Goal: Information Seeking & Learning: Learn about a topic

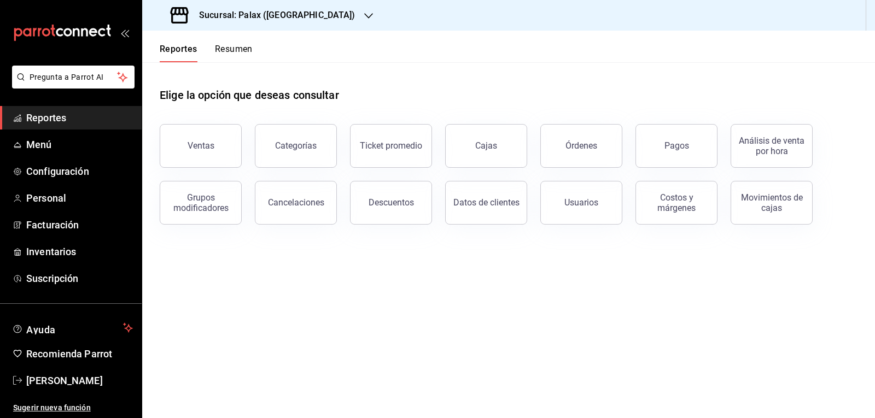
click at [227, 135] on button "Ventas" at bounding box center [201, 146] width 82 height 44
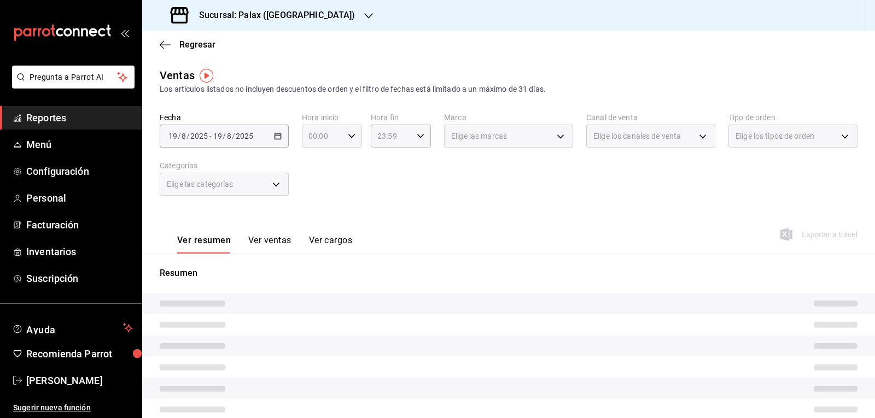
click at [352, 134] on icon "button" at bounding box center [352, 136] width 8 height 8
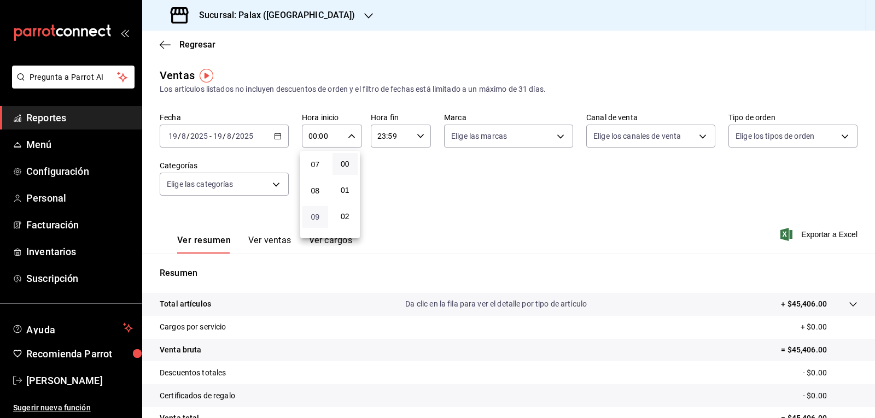
scroll to position [164, 0]
click at [312, 183] on span "07" at bounding box center [315, 183] width 13 height 9
type input "07:00"
click at [274, 185] on div at bounding box center [437, 209] width 875 height 418
click at [274, 185] on body "Pregunta a Parrot AI Reportes Menú Configuración Personal Facturación Inventari…" at bounding box center [437, 209] width 875 height 418
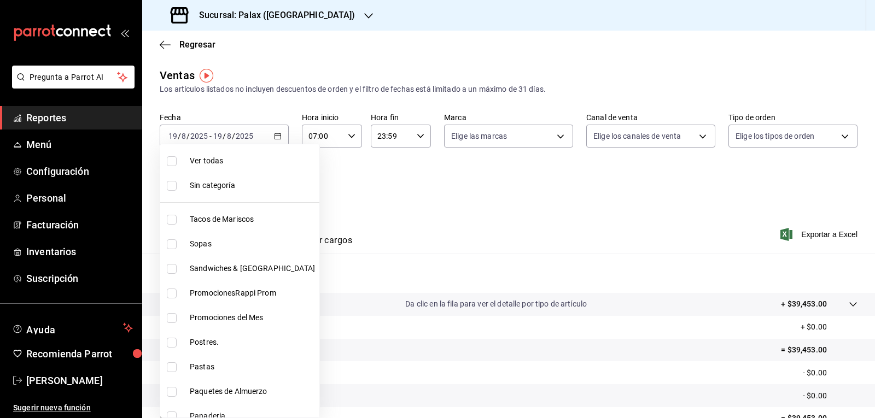
click at [465, 197] on div at bounding box center [437, 209] width 875 height 418
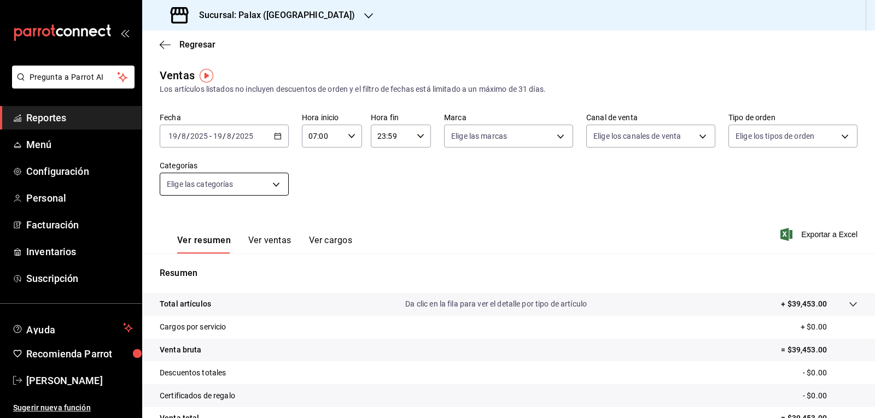
click at [276, 186] on body "Pregunta a Parrot AI Reportes Menú Configuración Personal Facturación Inventari…" at bounding box center [437, 209] width 875 height 418
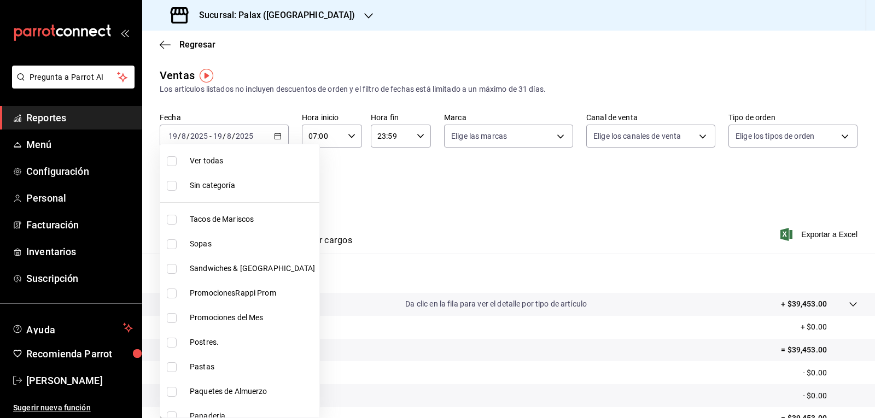
click at [197, 340] on span "Postres." at bounding box center [252, 342] width 125 height 11
type input "5f074bd3-619d-4e10-94fa-620713841d38"
checkbox input "true"
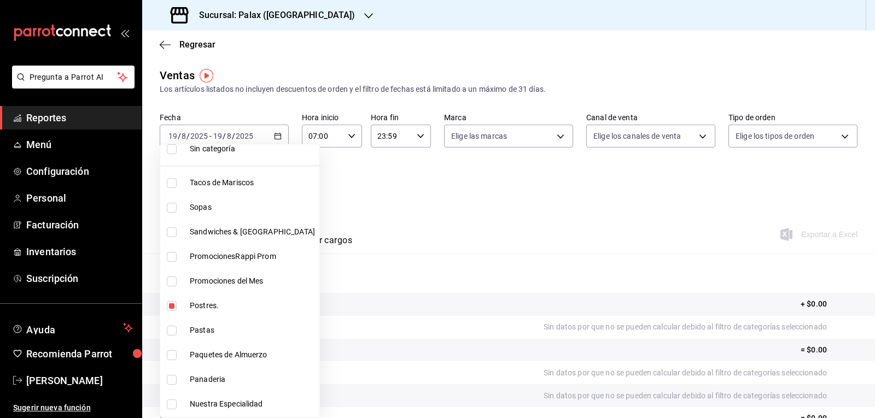
scroll to position [55, 0]
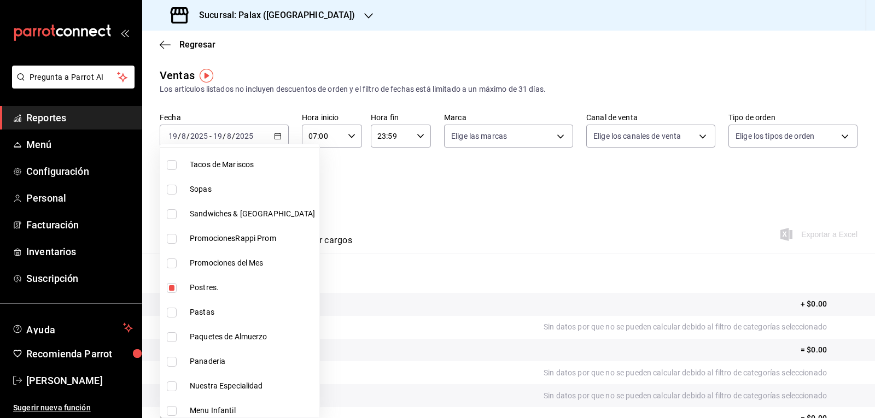
click at [199, 364] on span "Panaderia" at bounding box center [252, 361] width 125 height 11
type input "5f074bd3-619d-4e10-94fa-620713841d38,90d14028-a2c9-4fb8-b762-41d9ea373592"
checkbox input "true"
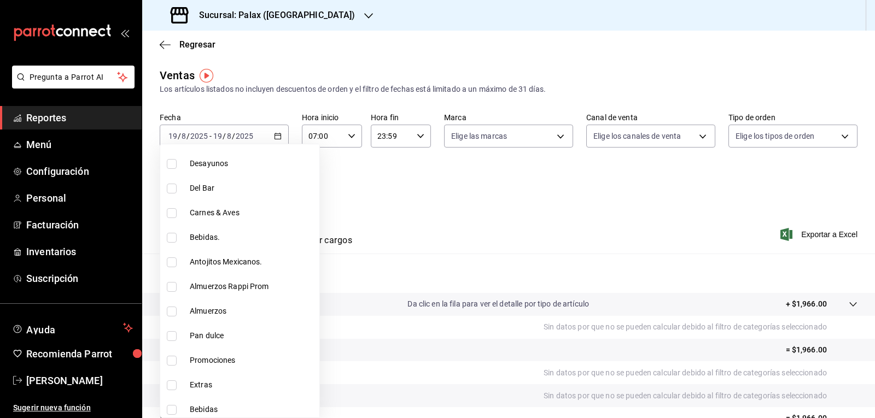
scroll to position [437, 0]
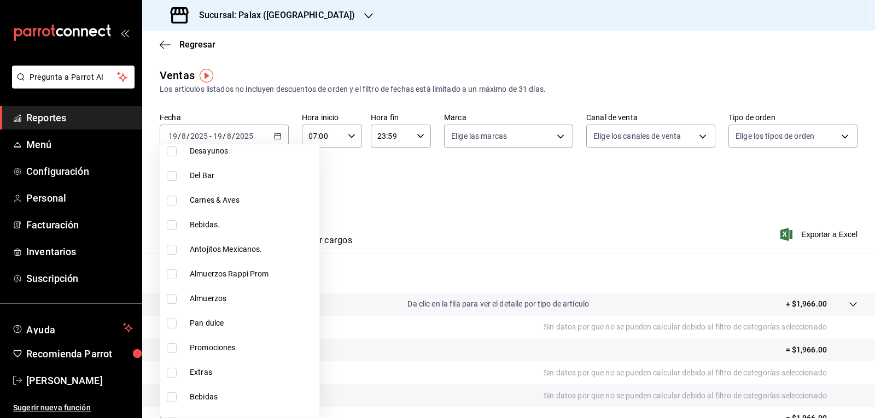
click at [213, 328] on span "Pan dulce" at bounding box center [252, 323] width 125 height 11
type input "5f074bd3-619d-4e10-94fa-620713841d38,90d14028-a2c9-4fb8-b762-41d9ea373592,a0032…"
checkbox input "true"
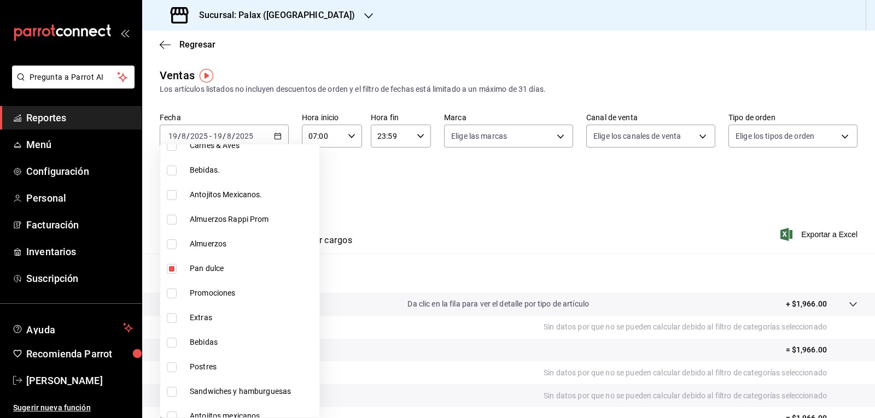
click at [207, 370] on span "Postres" at bounding box center [252, 366] width 125 height 11
type input "5f074bd3-619d-4e10-94fa-620713841d38,90d14028-a2c9-4fb8-b762-41d9ea373592,a0032…"
checkbox input "true"
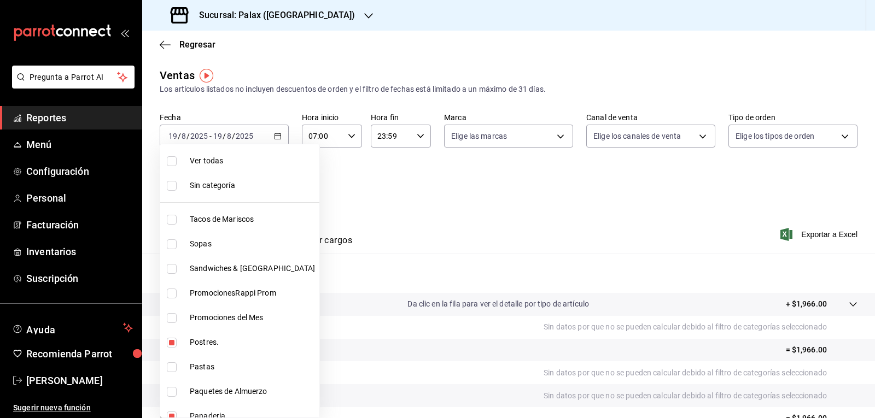
click at [474, 216] on div at bounding box center [437, 209] width 875 height 418
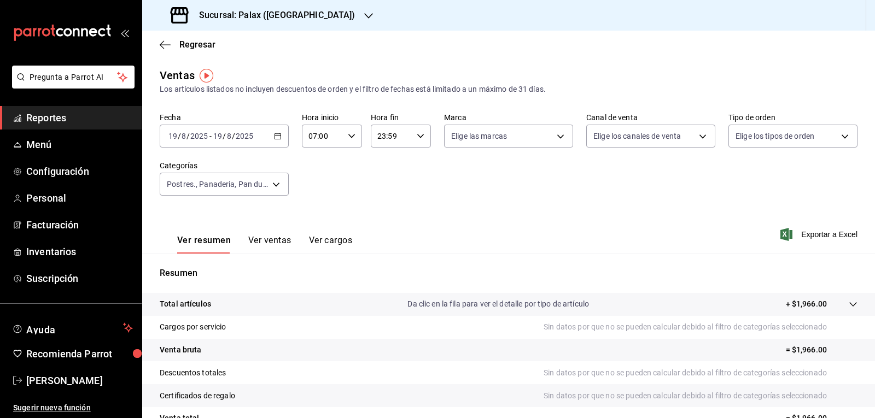
click at [270, 241] on button "Ver ventas" at bounding box center [269, 244] width 43 height 19
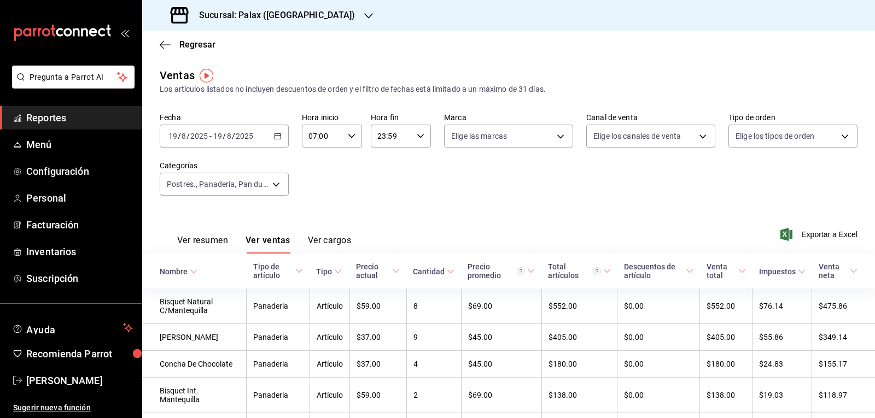
click at [169, 273] on div "Nombre" at bounding box center [174, 271] width 28 height 9
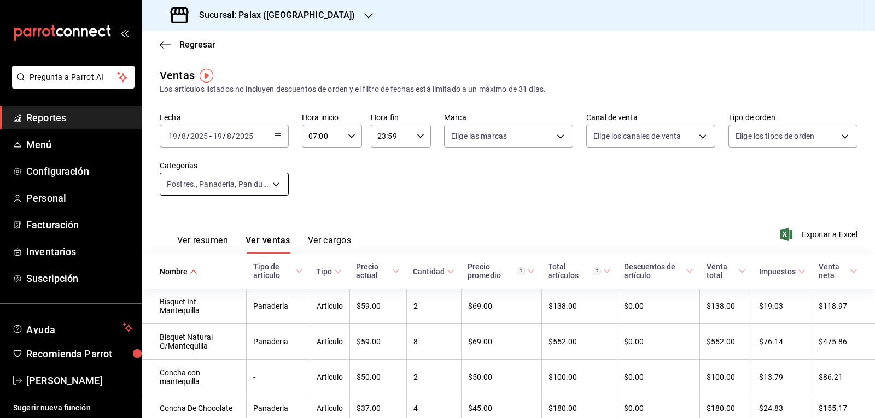
click at [266, 186] on body "Pregunta a Parrot AI Reportes Menú Configuración Personal Facturación Inventari…" at bounding box center [437, 209] width 875 height 418
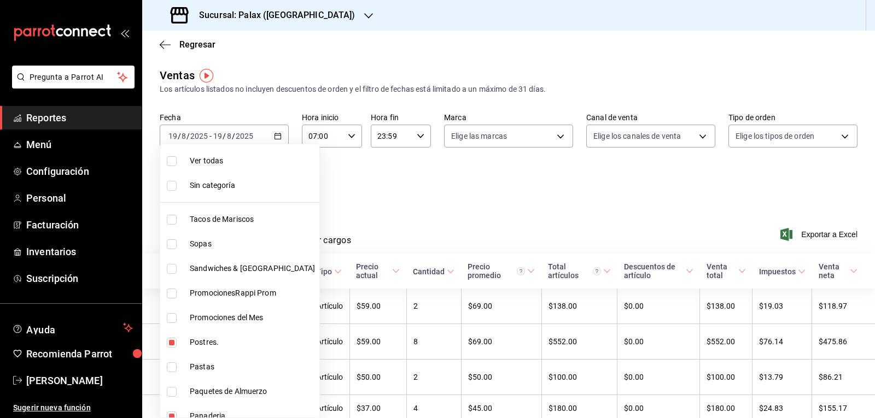
click at [190, 161] on span "Ver todas" at bounding box center [252, 160] width 125 height 11
type input "7fa229bc-c9d3-4dba-9758-ee0117d8b32c,874e04fd-13f0-4277-bc95-ee84bfec7f9b,7d801…"
checkbox input "true"
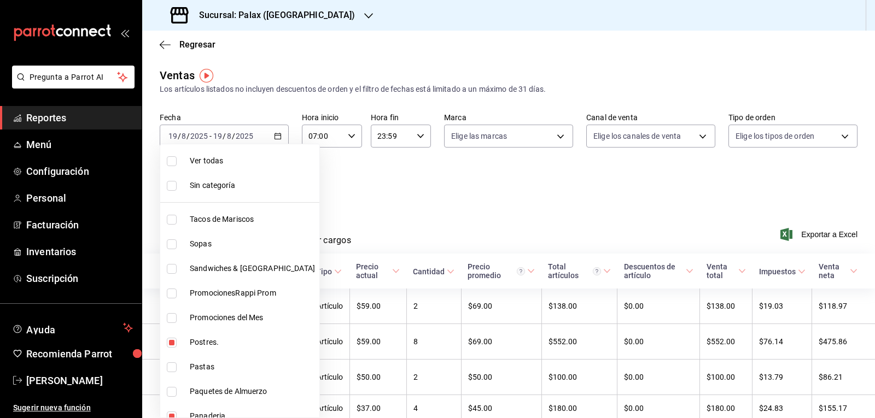
checkbox input "true"
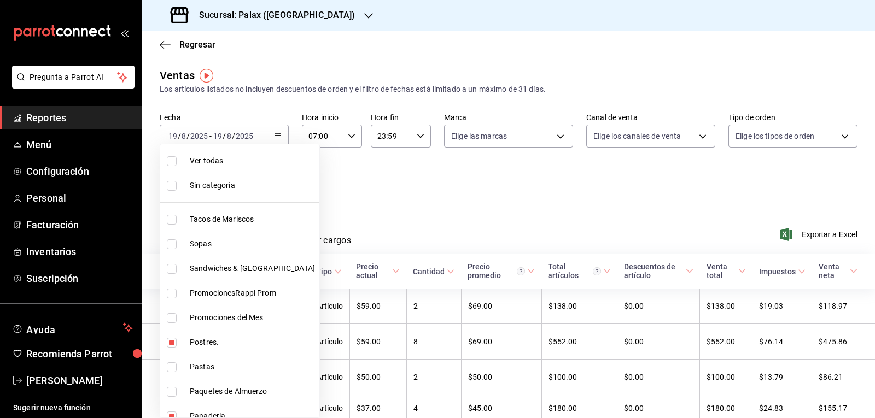
checkbox input "true"
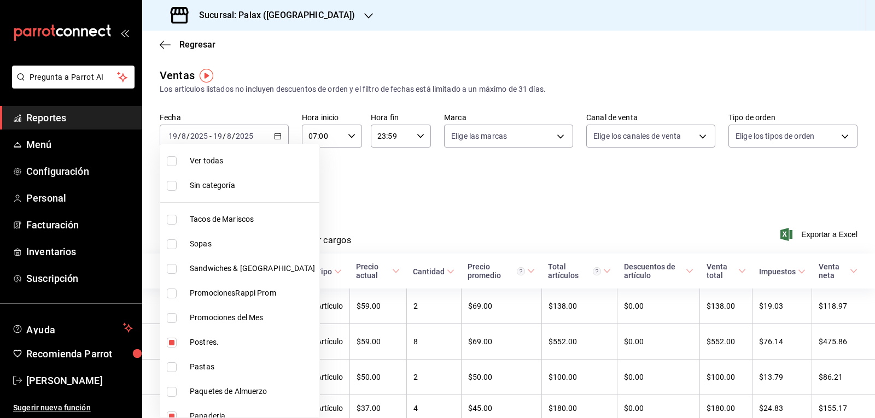
checkbox input "true"
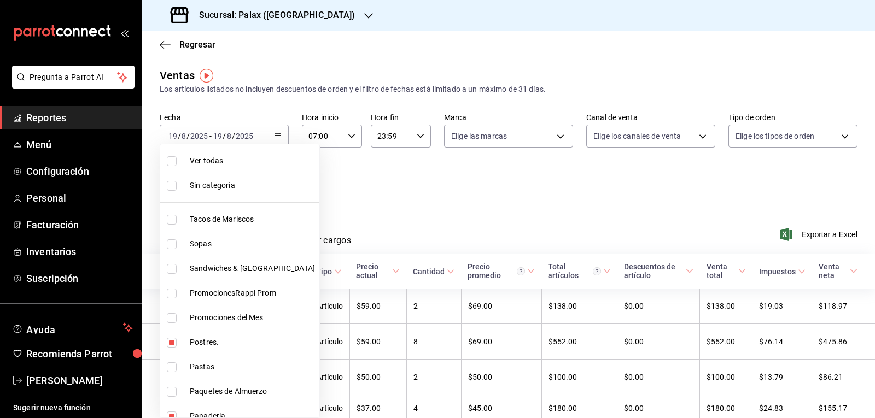
checkbox input "true"
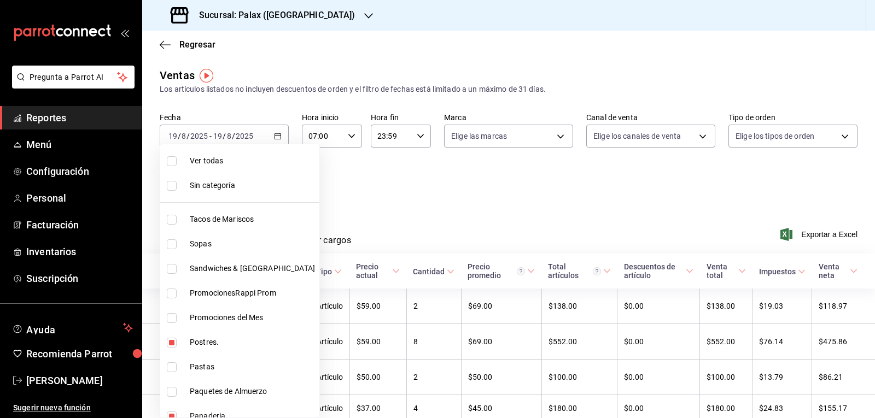
checkbox input "true"
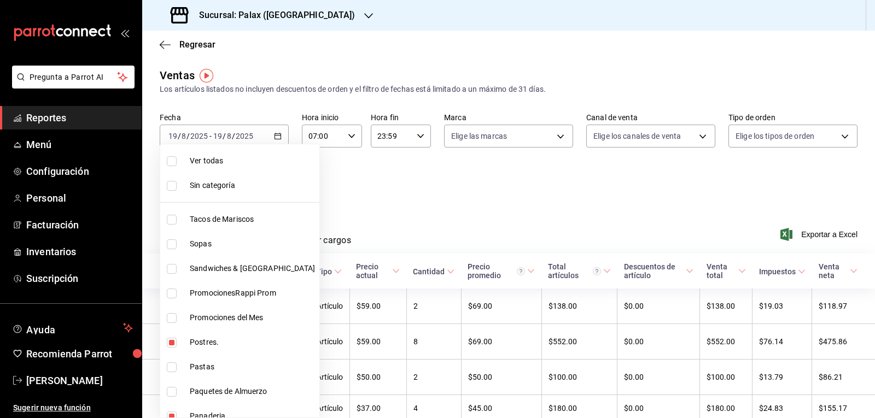
checkbox input "true"
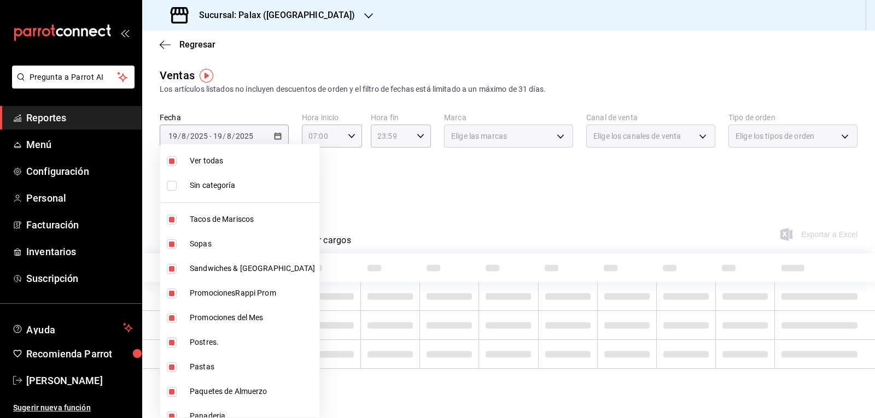
click at [191, 161] on span "Ver todas" at bounding box center [252, 160] width 125 height 11
checkbox input "false"
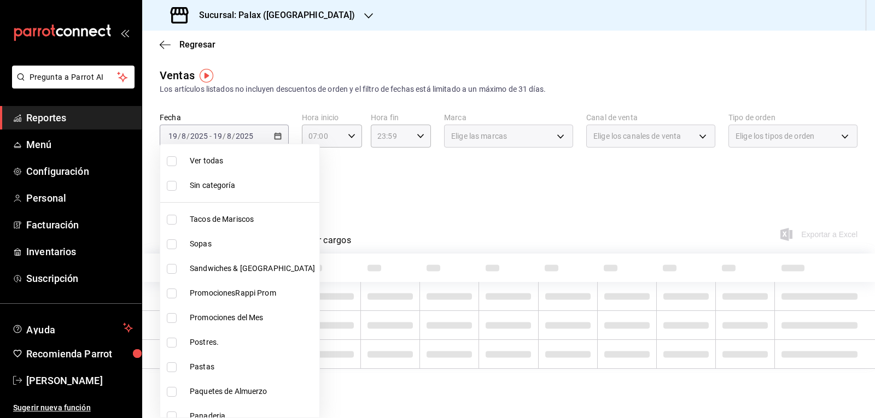
checkbox input "false"
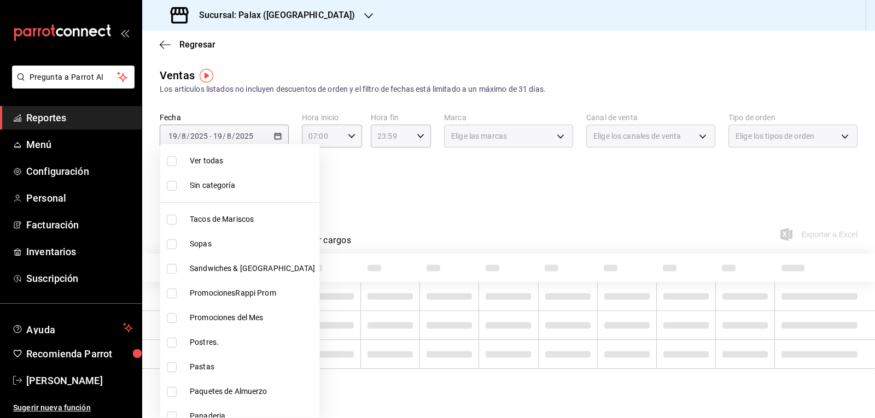
checkbox input "false"
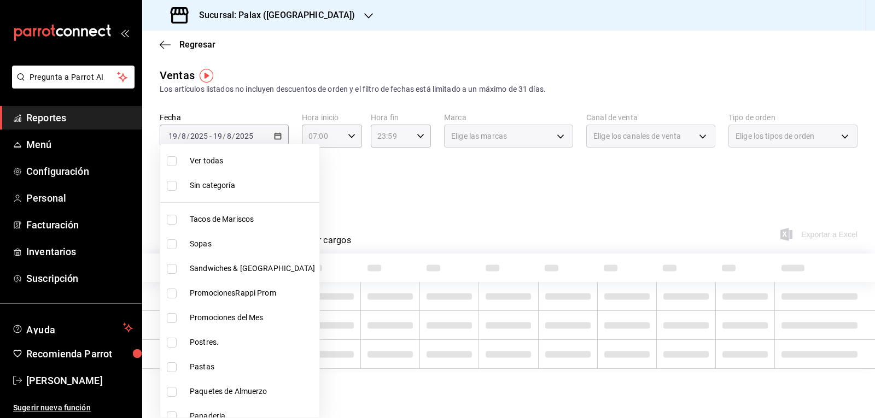
checkbox input "false"
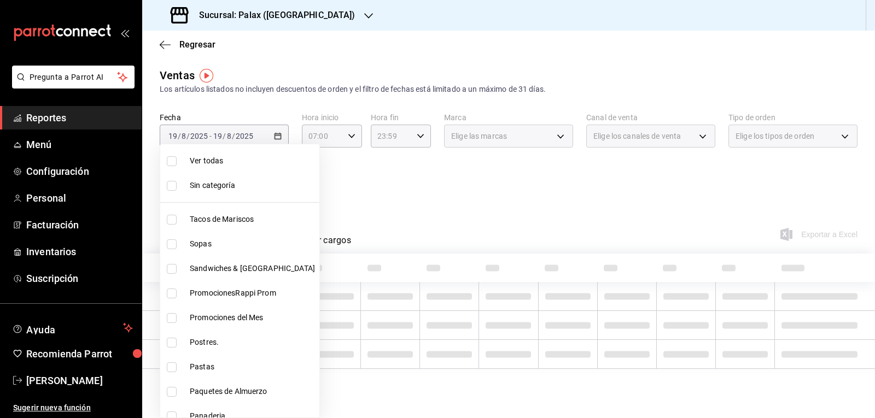
checkbox input "false"
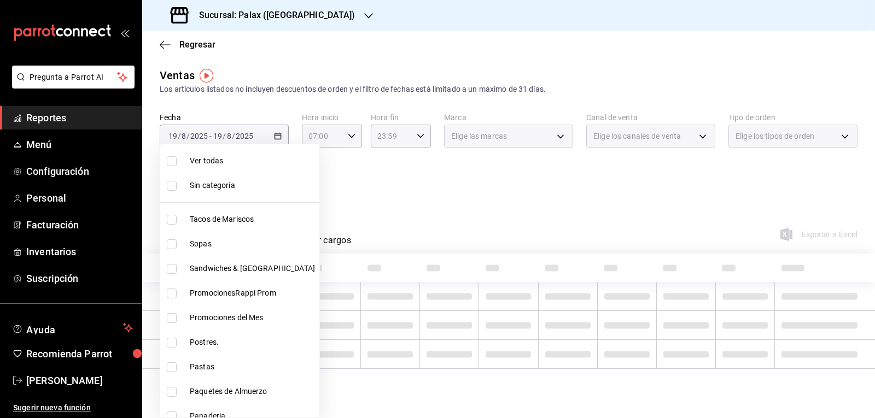
checkbox input "false"
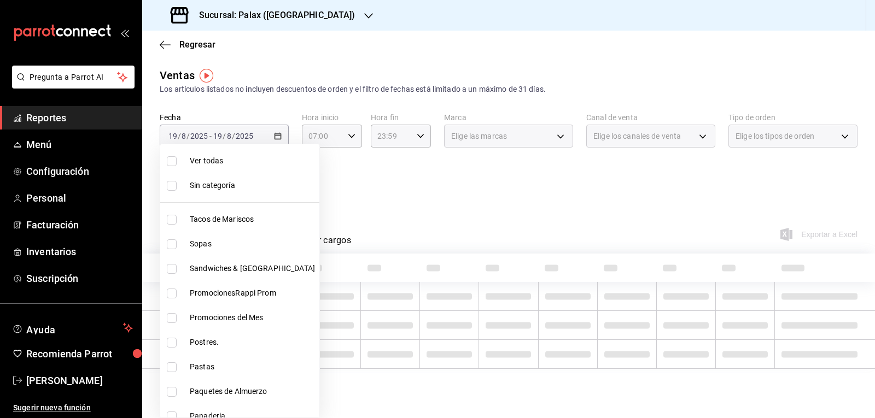
checkbox input "false"
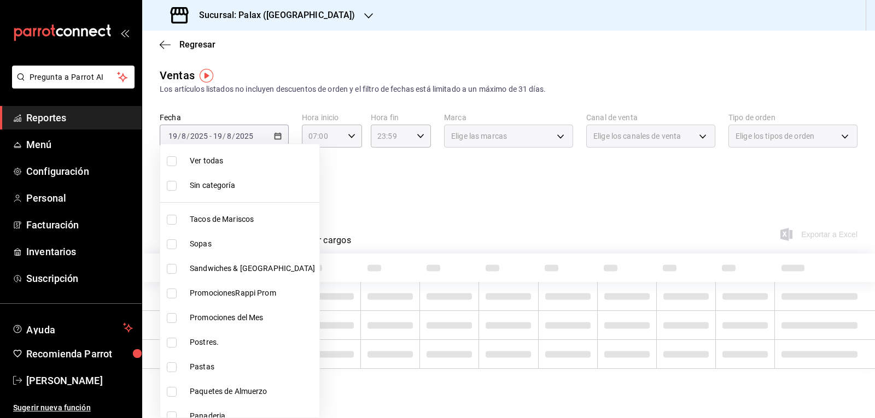
checkbox input "false"
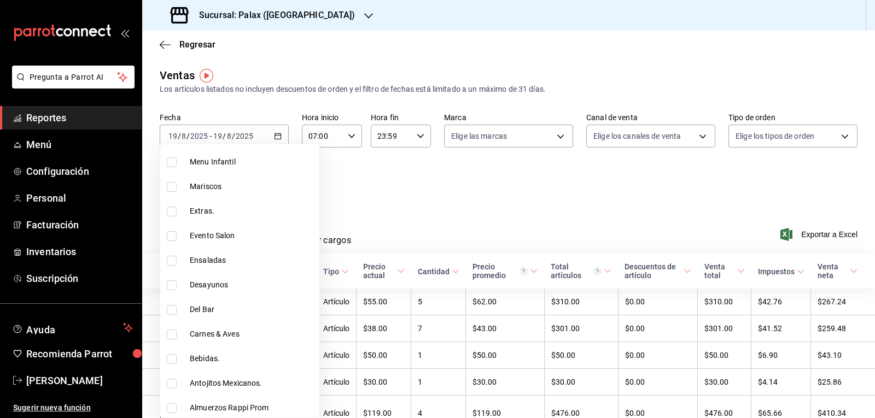
scroll to position [328, 0]
click at [206, 289] on span "Del Bar" at bounding box center [252, 284] width 125 height 11
type input "e5fa14e2-c7bb-4afd-b0cf-6d1a2447c4a1"
checkbox input "true"
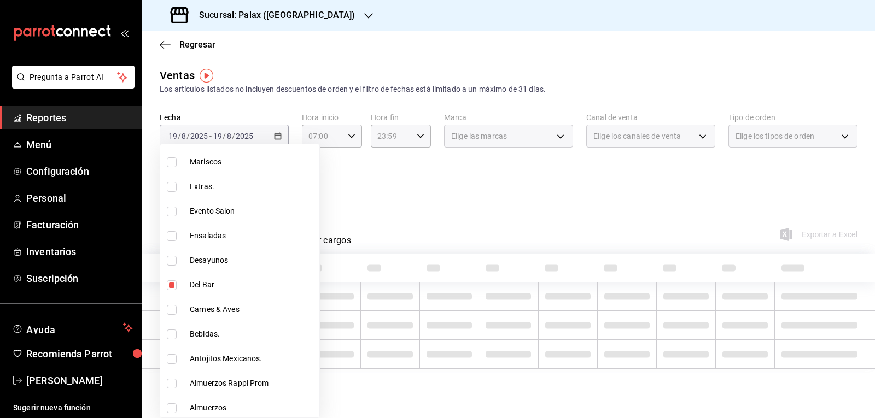
click at [211, 329] on span "Bebidas." at bounding box center [252, 334] width 125 height 11
type input "e5fa14e2-c7bb-4afd-b0cf-6d1a2447c4a1,4b82141e-e12f-4992-9202-ab169af21a46"
checkbox input "true"
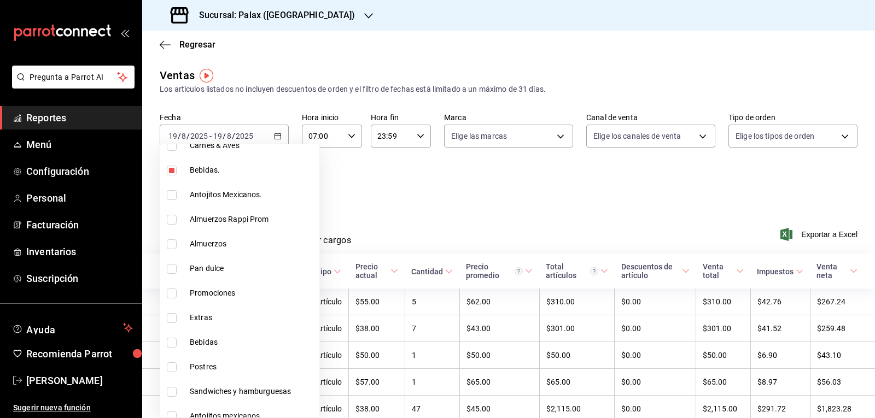
click at [208, 342] on span "Bebidas" at bounding box center [252, 342] width 125 height 11
type input "e5fa14e2-c7bb-4afd-b0cf-6d1a2447c4a1,4b82141e-e12f-4992-9202-ab169af21a46,298ad…"
checkbox input "true"
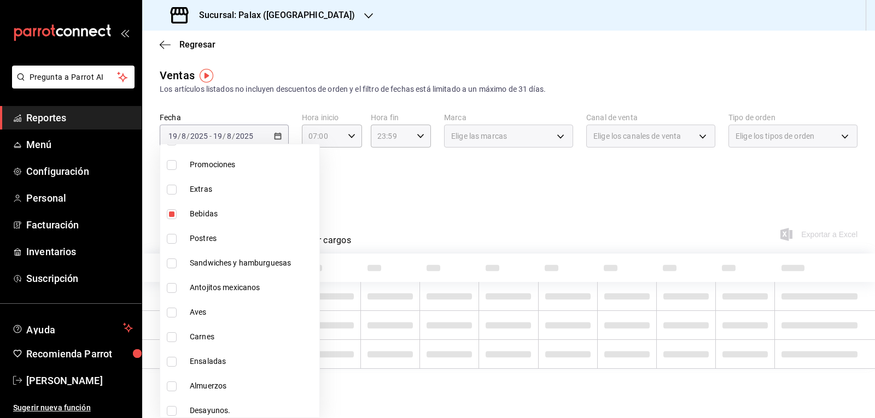
scroll to position [651, 0]
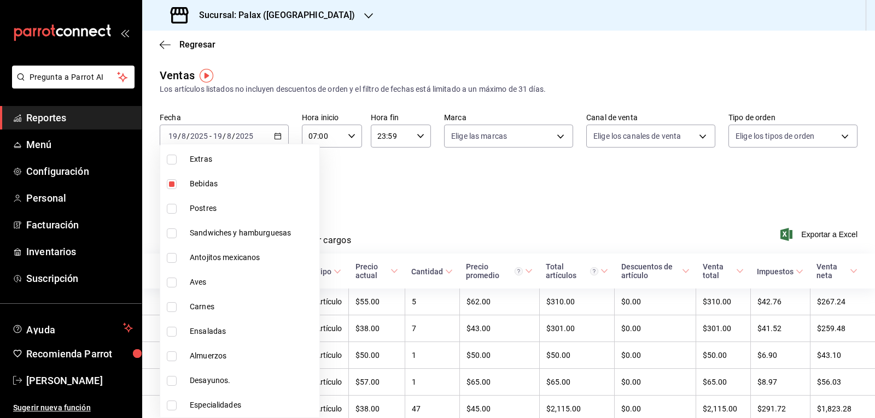
click at [461, 201] on div at bounding box center [437, 209] width 875 height 418
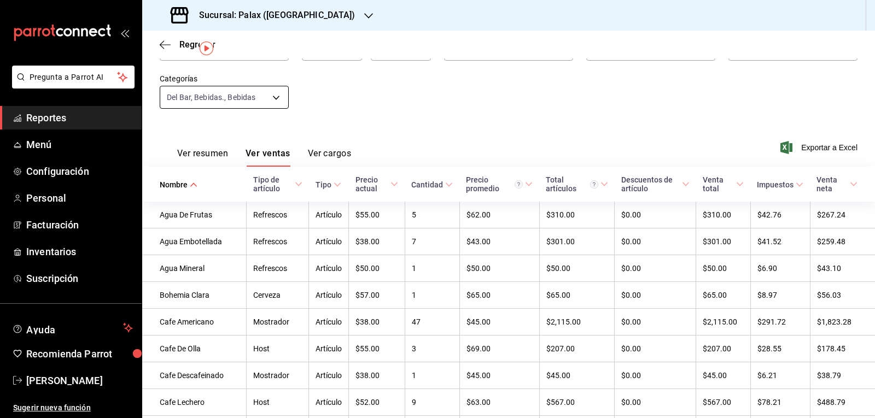
scroll to position [0, 0]
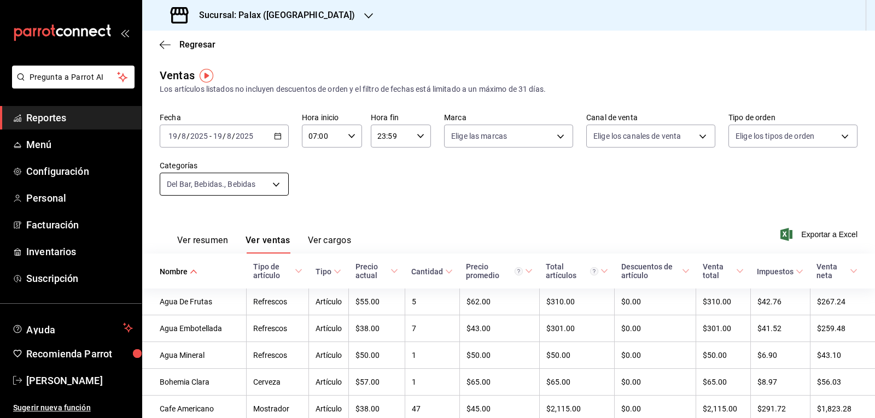
click at [263, 186] on body "Pregunta a Parrot AI Reportes Menú Configuración Personal Facturación Inventari…" at bounding box center [437, 209] width 875 height 418
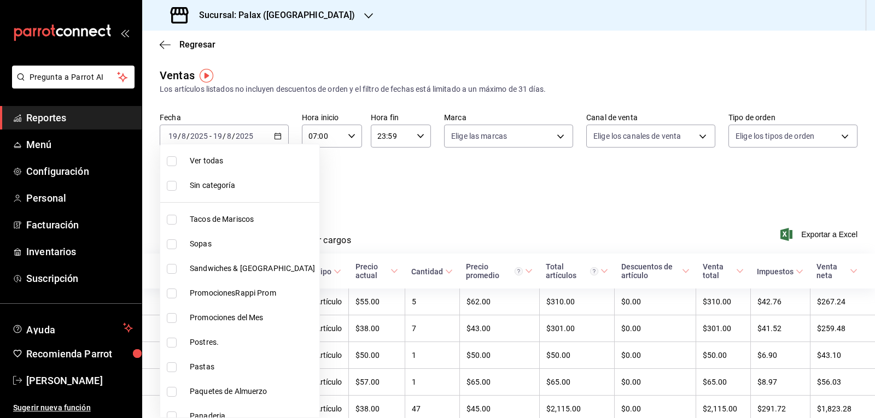
click at [211, 164] on span "Ver todas" at bounding box center [252, 160] width 125 height 11
type input "7fa229bc-c9d3-4dba-9758-ee0117d8b32c,874e04fd-13f0-4277-bc95-ee84bfec7f9b,7d801…"
checkbox input "true"
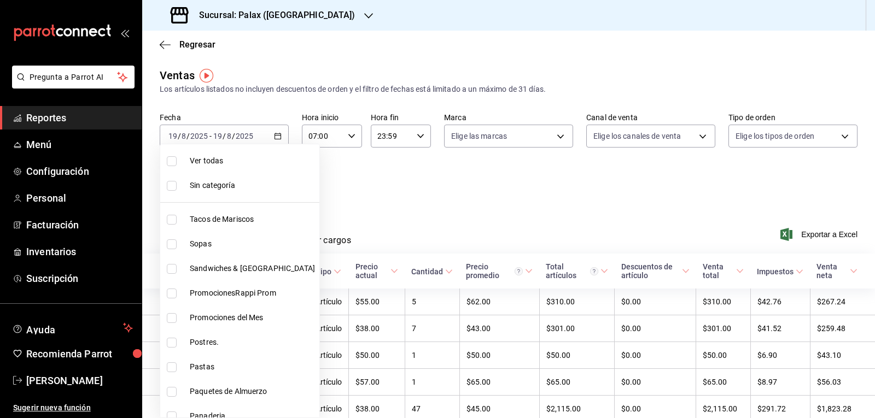
checkbox input "true"
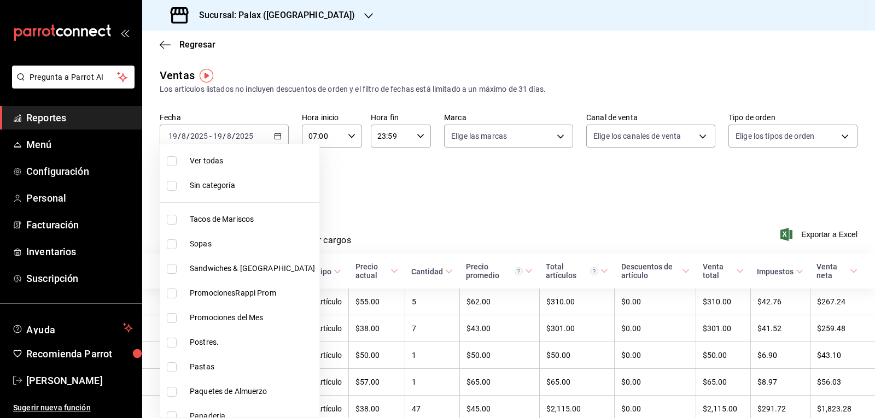
checkbox input "true"
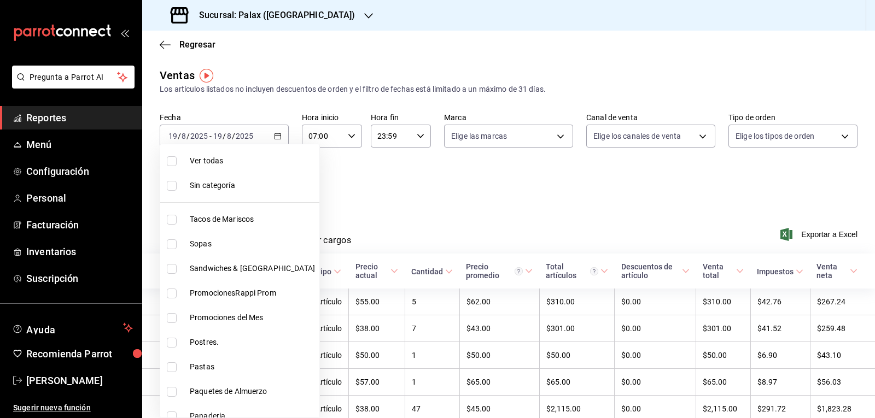
checkbox input "true"
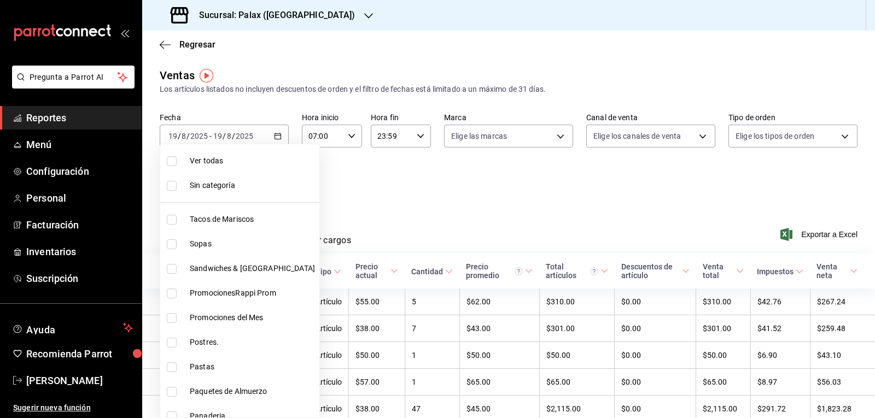
checkbox input "true"
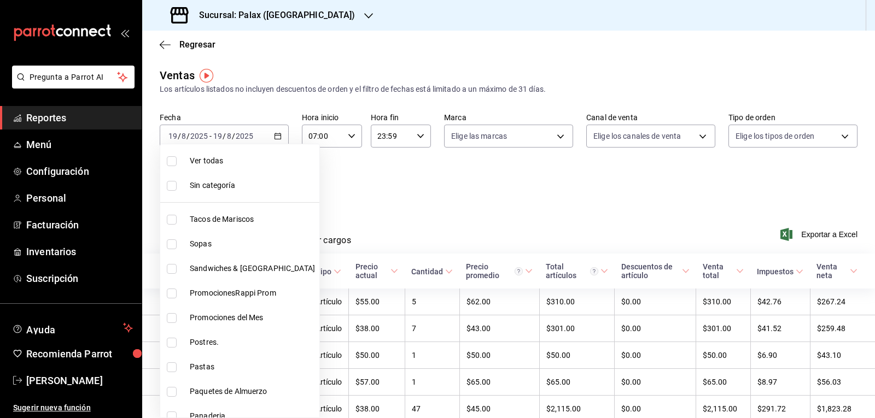
checkbox input "true"
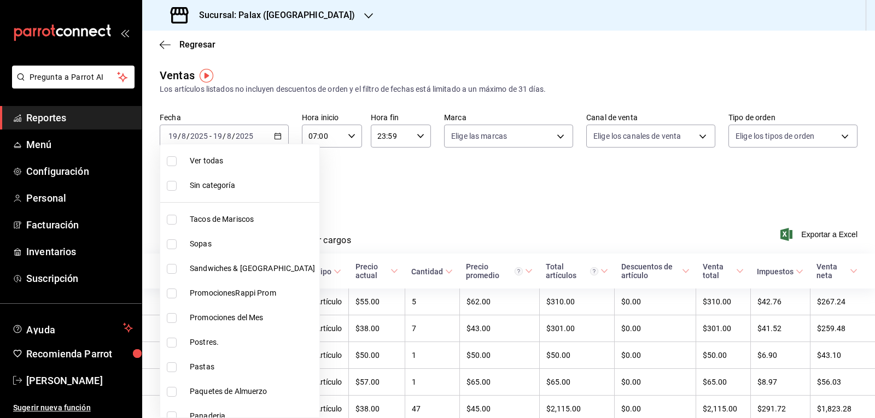
checkbox input "true"
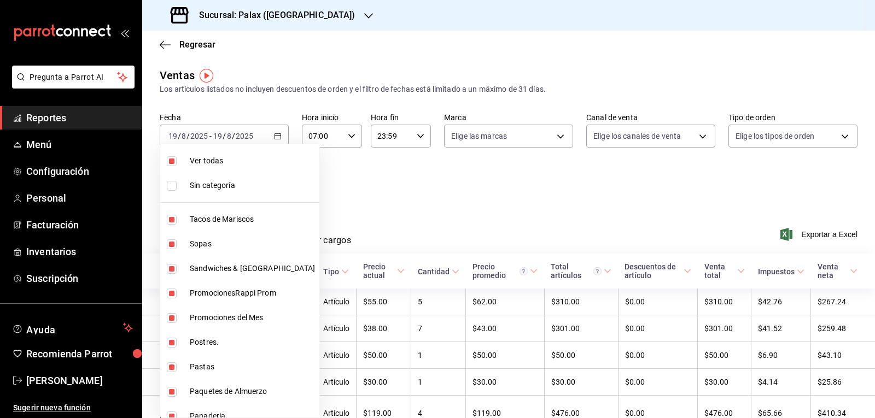
click at [411, 209] on div at bounding box center [437, 209] width 875 height 418
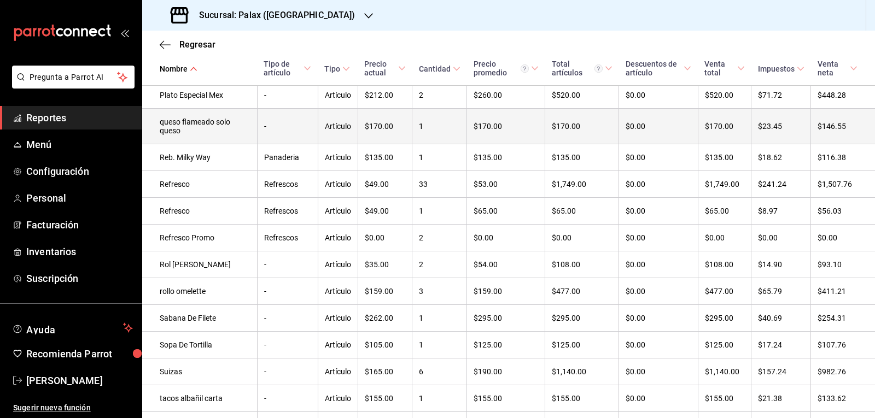
scroll to position [2521, 0]
